Goal: Information Seeking & Learning: Learn about a topic

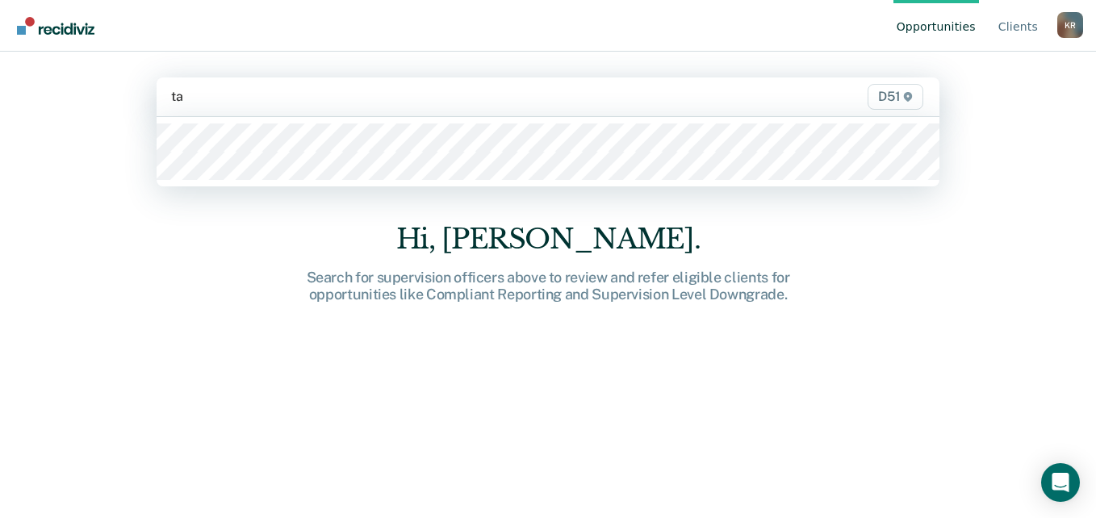
type input "tas"
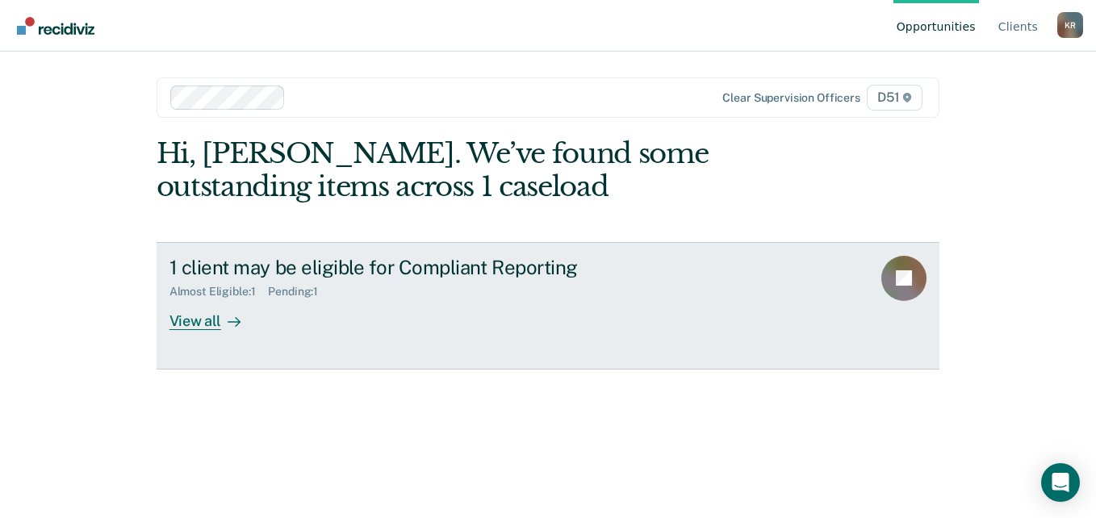
click at [203, 328] on div "View all" at bounding box center [215, 314] width 90 height 31
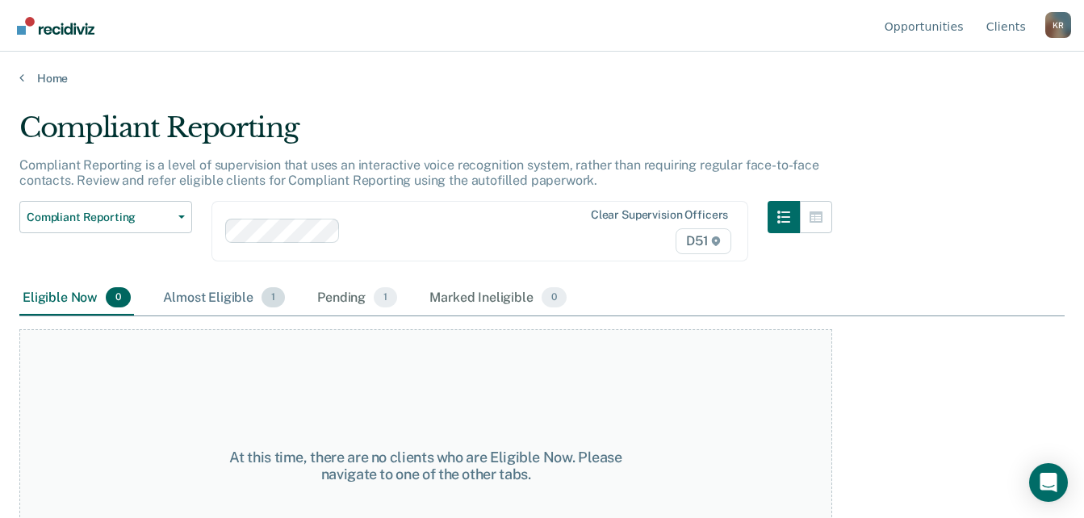
click at [200, 306] on div "Almost Eligible 1" at bounding box center [224, 299] width 128 height 36
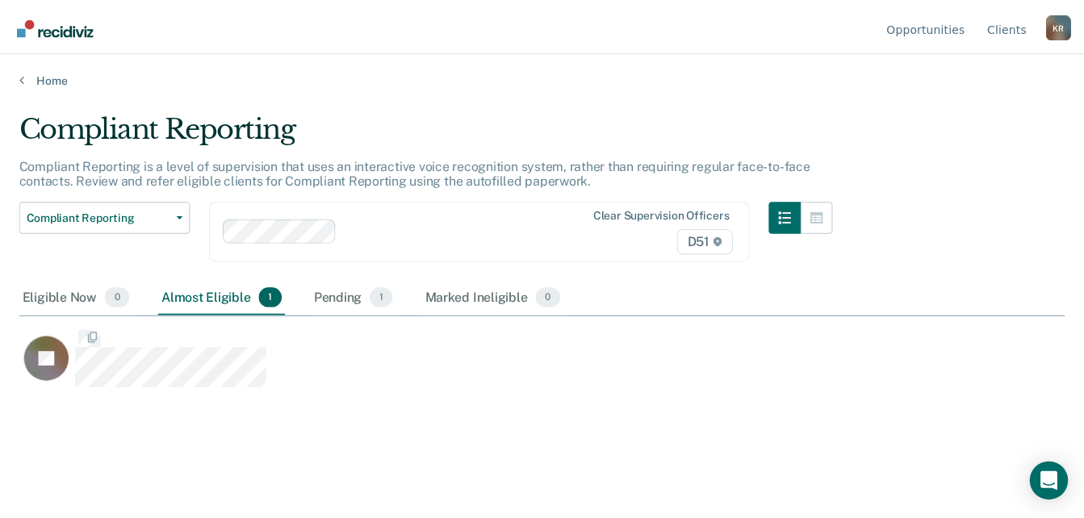
scroll to position [274, 1046]
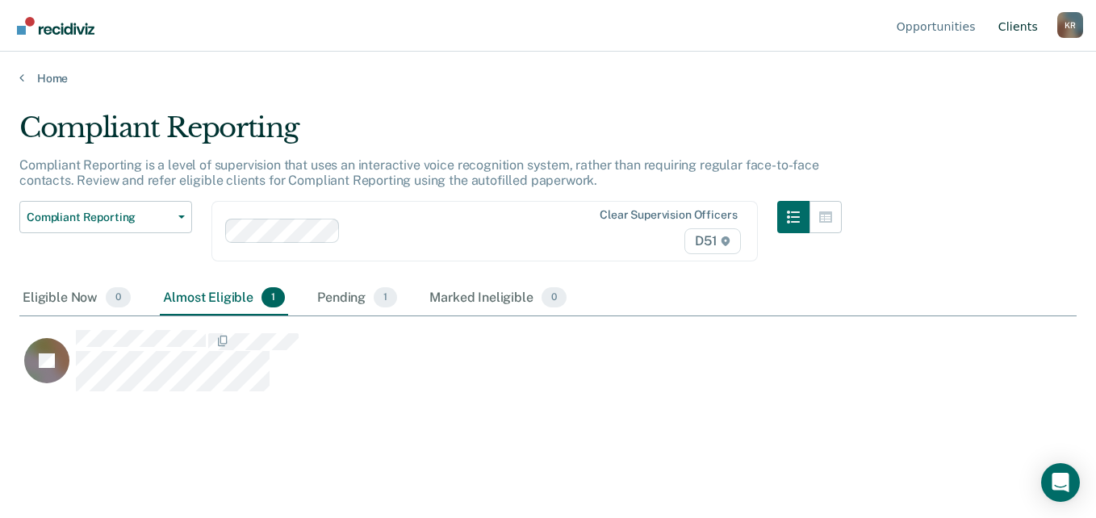
click at [1025, 26] on link "Client s" at bounding box center [1018, 26] width 46 height 52
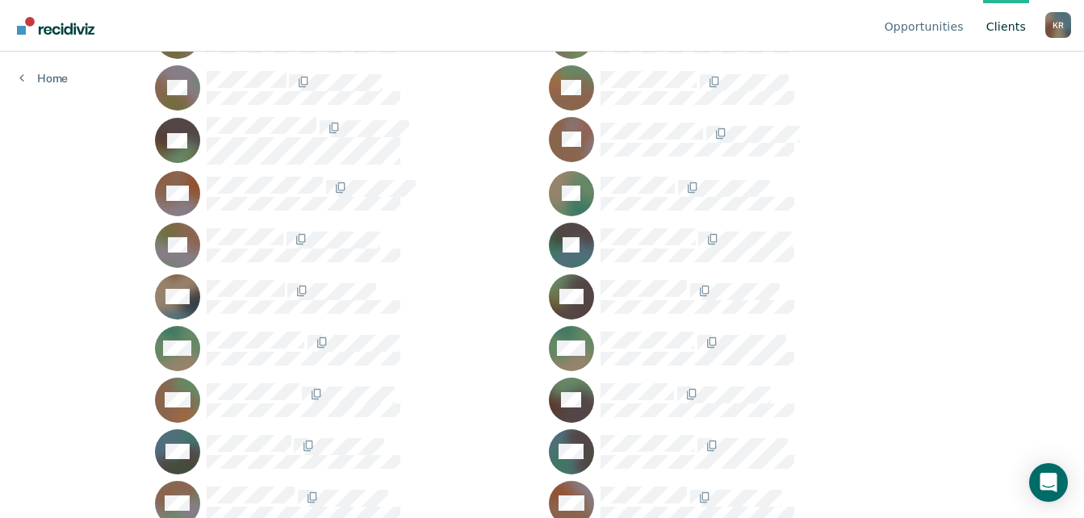
scroll to position [2121, 0]
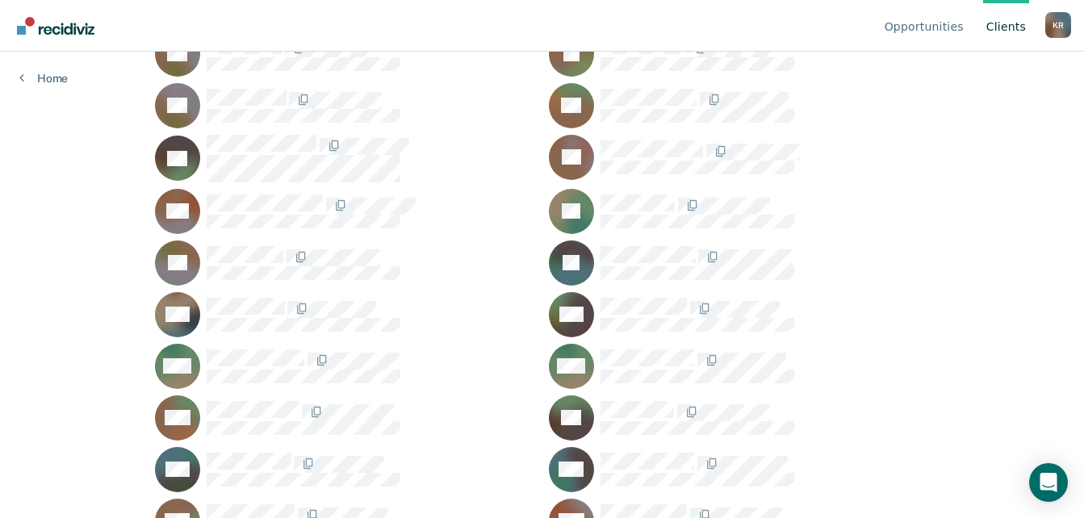
scroll to position [2121, 0]
